Goal: Information Seeking & Learning: Learn about a topic

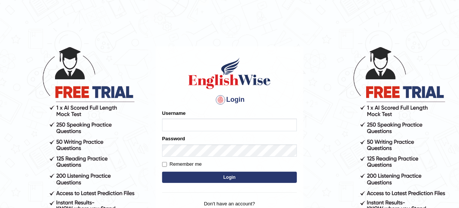
type input "Pmpatel9033_"
click at [179, 174] on button "Login" at bounding box center [229, 177] width 135 height 11
click at [180, 178] on button "Login" at bounding box center [229, 177] width 135 height 11
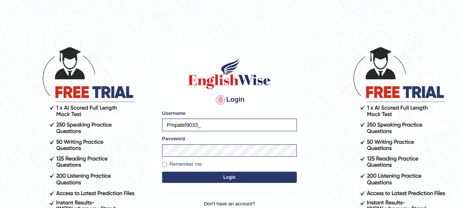
click at [180, 178] on button "Login" at bounding box center [229, 177] width 135 height 11
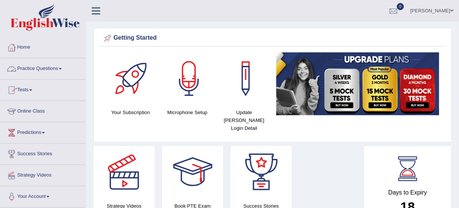
click at [55, 69] on link "Practice Questions" at bounding box center [42, 67] width 85 height 19
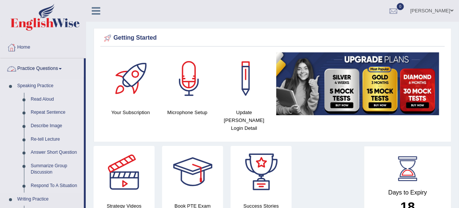
click at [19, 84] on link "Speaking Practice" at bounding box center [49, 85] width 70 height 13
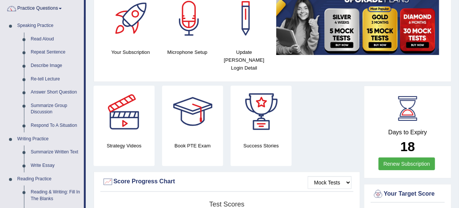
scroll to position [46, 0]
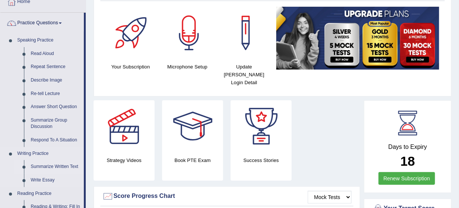
click at [32, 167] on link "Summarize Written Text" at bounding box center [55, 166] width 57 height 13
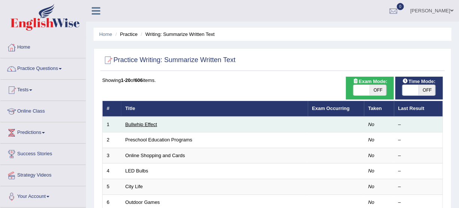
click at [141, 126] on link "Bullwhip Effect" at bounding box center [141, 125] width 32 height 6
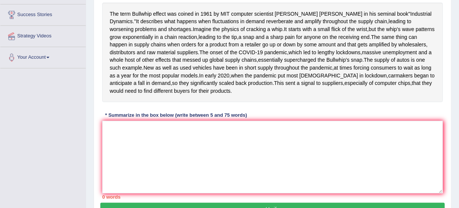
scroll to position [128, 0]
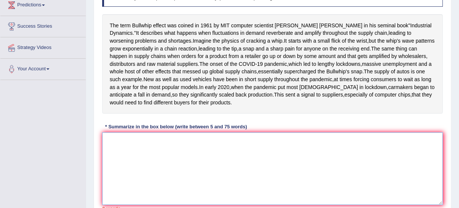
click at [293, 194] on textarea at bounding box center [272, 169] width 341 height 73
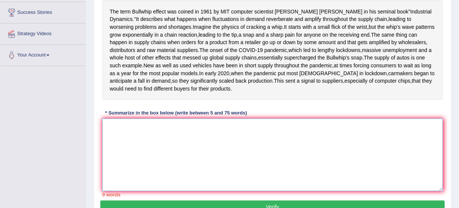
scroll to position [144, 0]
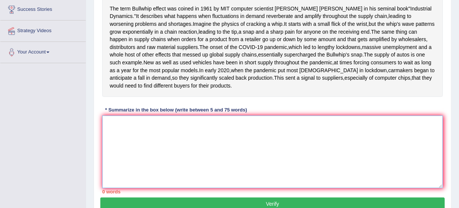
click at [254, 162] on textarea at bounding box center [272, 152] width 341 height 73
click at [249, 172] on textarea at bounding box center [272, 152] width 341 height 73
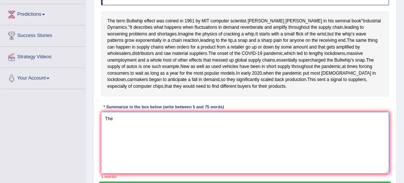
scroll to position [116, 0]
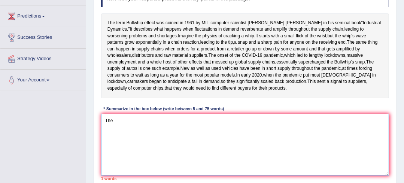
click at [269, 151] on textarea "The" at bounding box center [245, 145] width 288 height 62
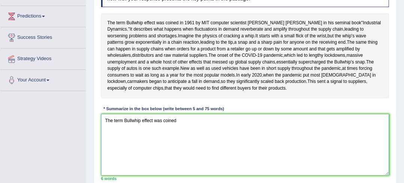
click at [235, 153] on textarea "The term Bullwhip effect was coined" at bounding box center [245, 145] width 288 height 62
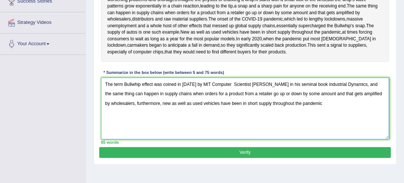
scroll to position [156, 0]
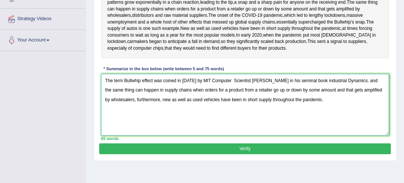
type textarea "The term Bullwhip effect was coined in 1961 by MlT Computer Scientist Jay Forre…"
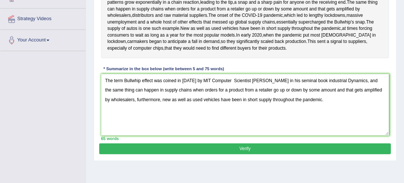
click at [262, 155] on button "Verify" at bounding box center [244, 149] width 291 height 11
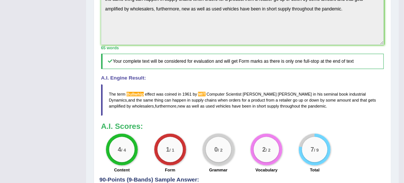
scroll to position [235, 0]
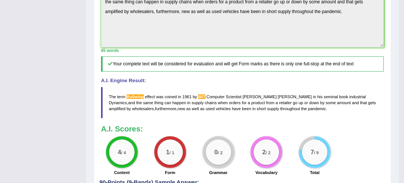
click at [201, 99] on span "MlT" at bounding box center [201, 97] width 7 height 4
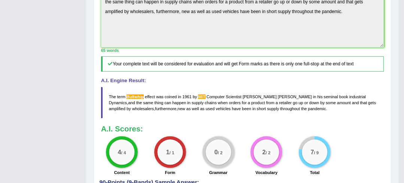
click at [201, 99] on span "MlT" at bounding box center [201, 97] width 7 height 4
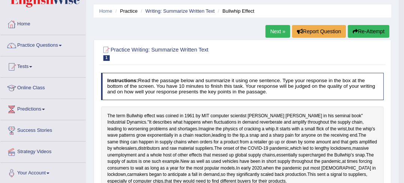
scroll to position [21, 0]
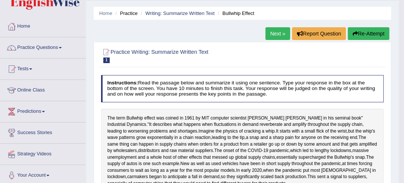
click at [277, 30] on link "Next »" at bounding box center [277, 33] width 25 height 13
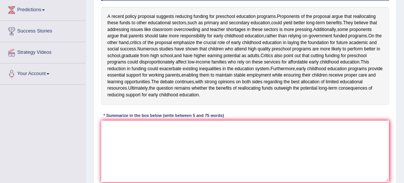
scroll to position [124, 0]
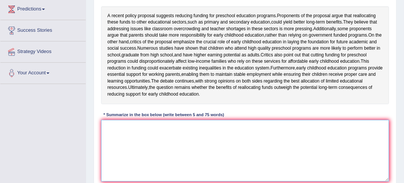
click at [228, 136] on textarea at bounding box center [245, 151] width 288 height 62
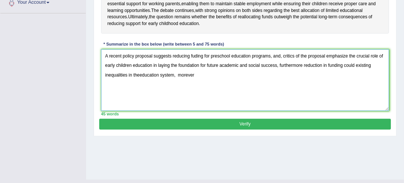
scroll to position [194, 0]
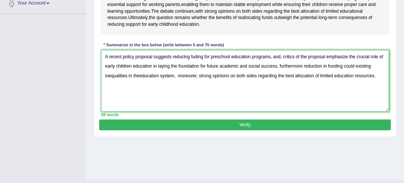
type textarea "A recent policy proposal suggests reducing fuding for preschool education progr…"
click at [358, 131] on button "Verify" at bounding box center [244, 125] width 291 height 11
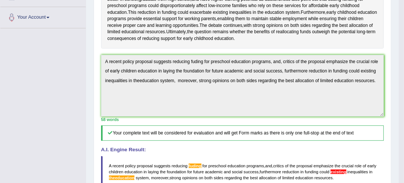
scroll to position [0, 0]
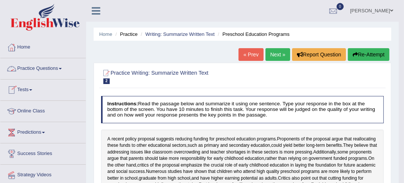
click at [66, 68] on link "Practice Questions" at bounding box center [42, 67] width 85 height 19
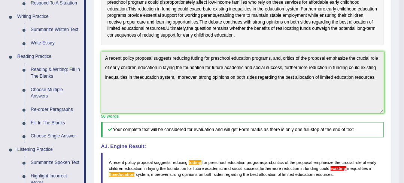
scroll to position [175, 0]
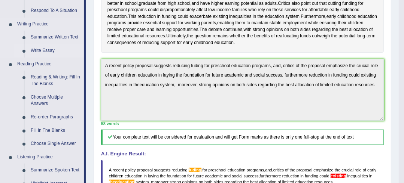
click at [48, 50] on link "Write Essay" at bounding box center [55, 50] width 57 height 13
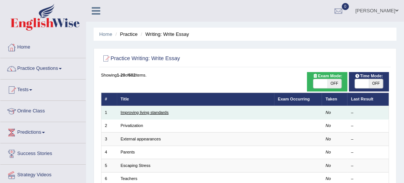
click at [134, 115] on link "Improving living standards" at bounding box center [145, 112] width 48 height 4
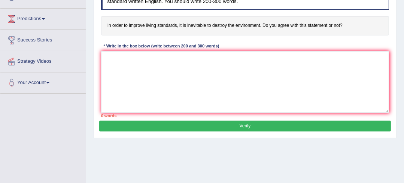
scroll to position [90, 0]
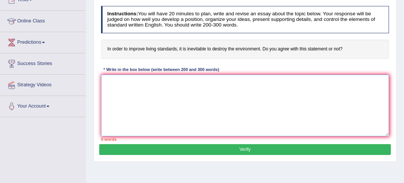
click at [228, 98] on textarea at bounding box center [245, 106] width 288 height 62
type textarea "T"
click at [237, 96] on textarea "xx" at bounding box center [245, 106] width 288 height 62
type textarea "xx"
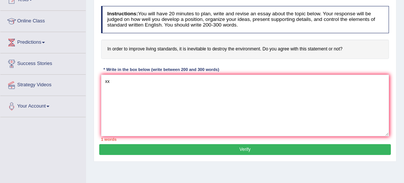
click at [267, 31] on h4 "Instructions: You will have 20 minutes to plan, write and revise an essay about…" at bounding box center [245, 19] width 288 height 27
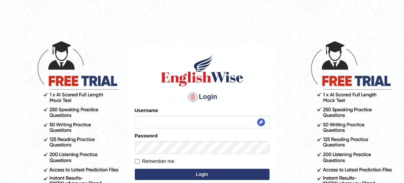
type input "Pmpatel9033_"
click at [174, 170] on button "Login" at bounding box center [202, 174] width 135 height 11
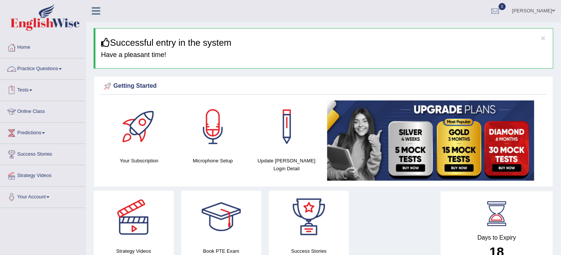
click at [50, 67] on link "Practice Questions" at bounding box center [42, 67] width 85 height 19
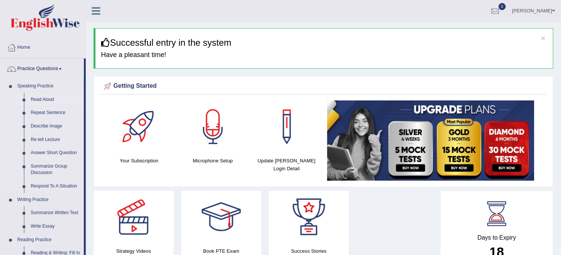
click at [42, 100] on link "Read Aloud" at bounding box center [55, 99] width 57 height 13
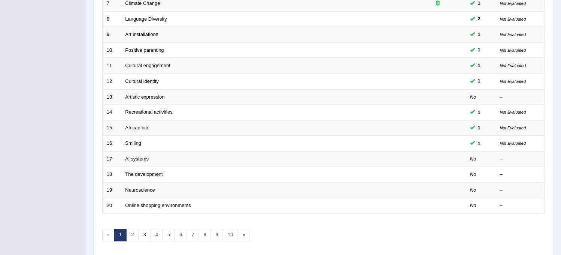
scroll to position [216, 0]
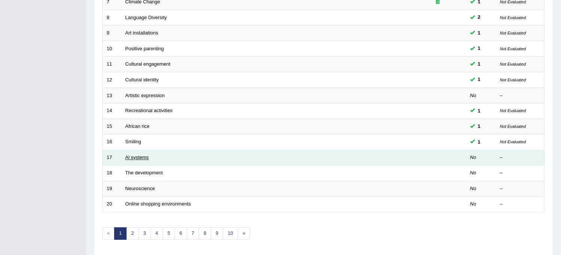
click at [137, 155] on link "Al systems" at bounding box center [137, 158] width 24 height 6
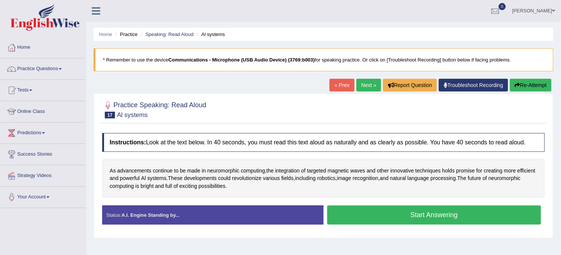
click at [375, 212] on button "Start Answering" at bounding box center [434, 214] width 214 height 19
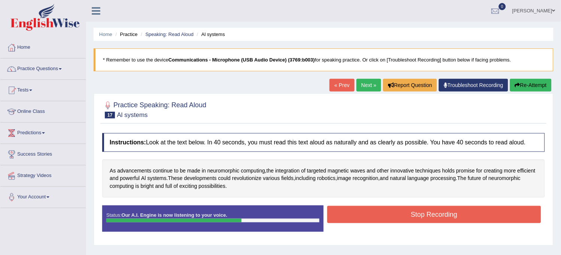
click at [375, 212] on button "Stop Recording" at bounding box center [434, 213] width 214 height 17
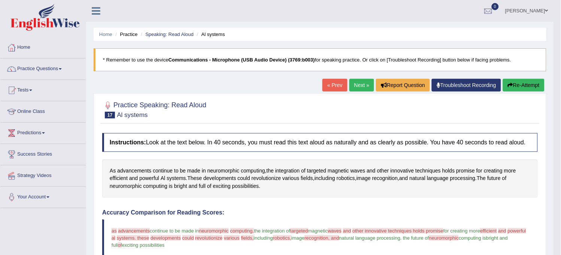
click at [365, 84] on link "Next »" at bounding box center [361, 85] width 25 height 13
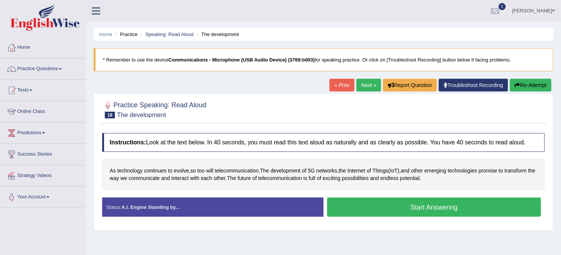
click at [476, 208] on button "Start Answering" at bounding box center [434, 206] width 214 height 19
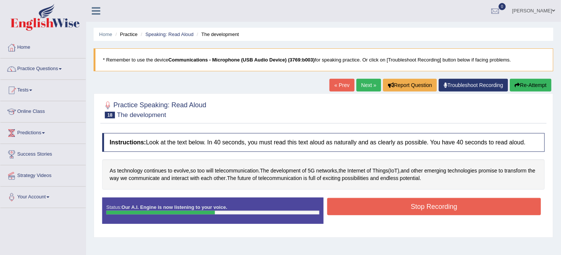
click at [476, 208] on button "Stop Recording" at bounding box center [434, 206] width 214 height 17
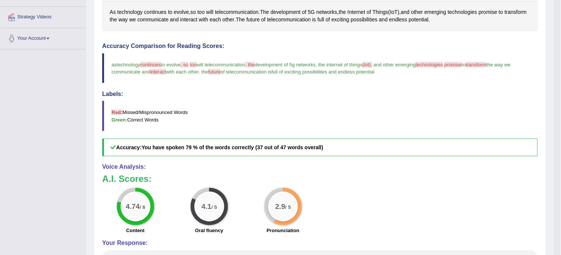
scroll to position [168, 0]
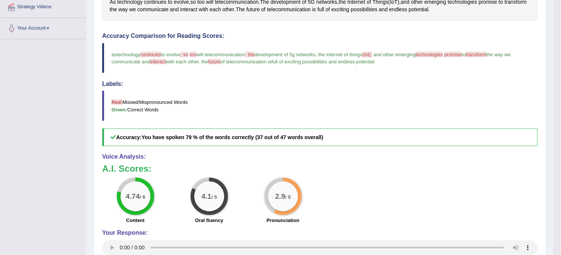
click at [417, 174] on div "A.I. Scores: 4.74 / 6 Content 4.1 / 5 Oral fluency 2.9 / 5 Pronunciation" at bounding box center [319, 195] width 435 height 62
click at [362, 173] on h3 "A.I. Scores:" at bounding box center [319, 169] width 435 height 10
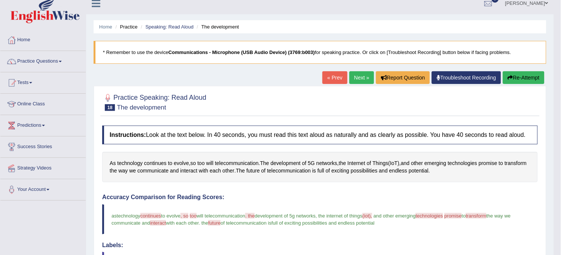
scroll to position [6, 0]
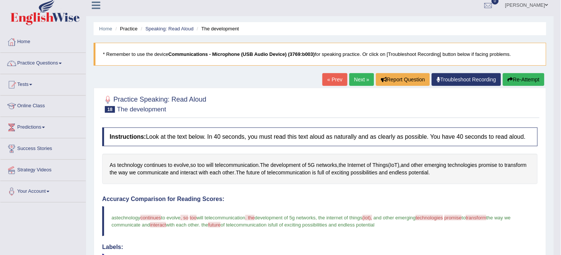
click at [354, 77] on link "Next »" at bounding box center [361, 79] width 25 height 13
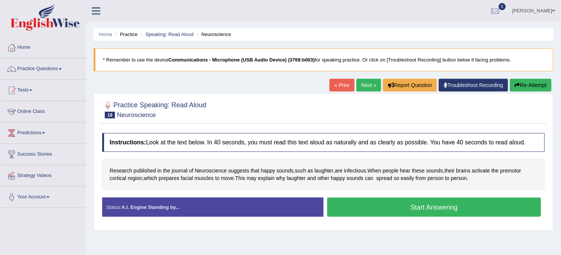
click at [424, 207] on button "Start Answering" at bounding box center [434, 206] width 214 height 19
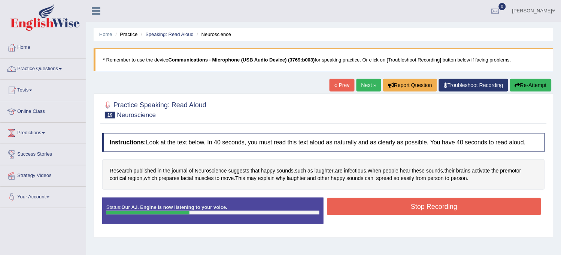
click at [424, 207] on button "Stop Recording" at bounding box center [434, 206] width 214 height 17
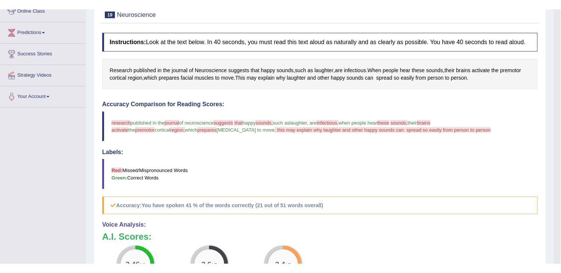
scroll to position [4, 0]
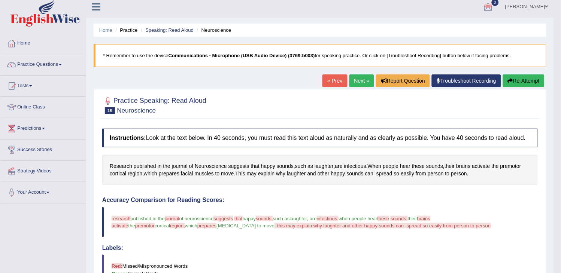
click at [358, 78] on link "Next »" at bounding box center [361, 80] width 25 height 13
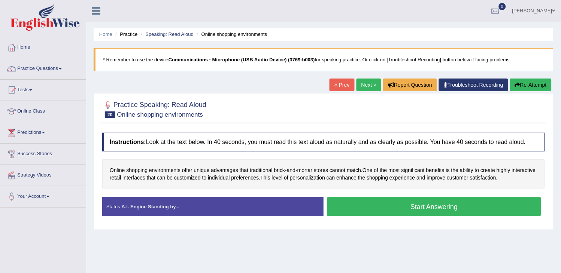
click at [416, 203] on button "Start Answering" at bounding box center [434, 206] width 214 height 19
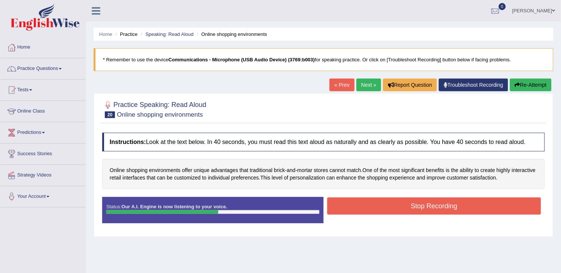
click at [416, 203] on button "Stop Recording" at bounding box center [434, 206] width 214 height 17
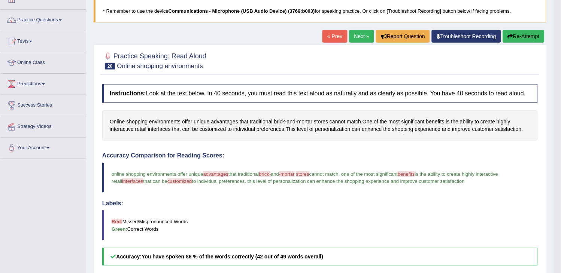
scroll to position [45, 0]
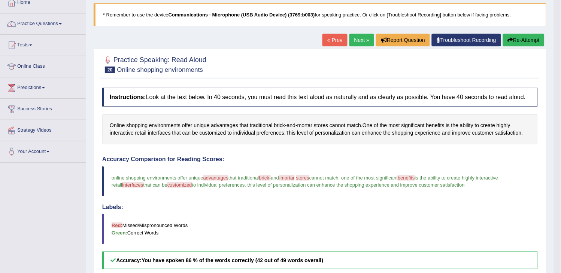
click at [357, 36] on link "Next »" at bounding box center [361, 40] width 25 height 13
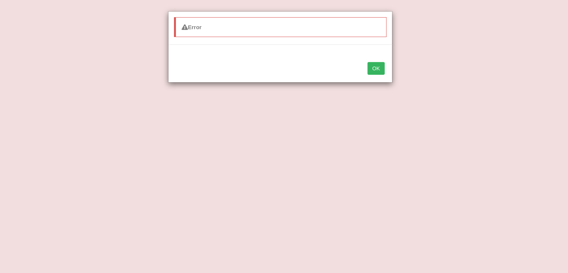
click at [378, 64] on button "OK" at bounding box center [376, 68] width 17 height 13
